Goal: Information Seeking & Learning: Learn about a topic

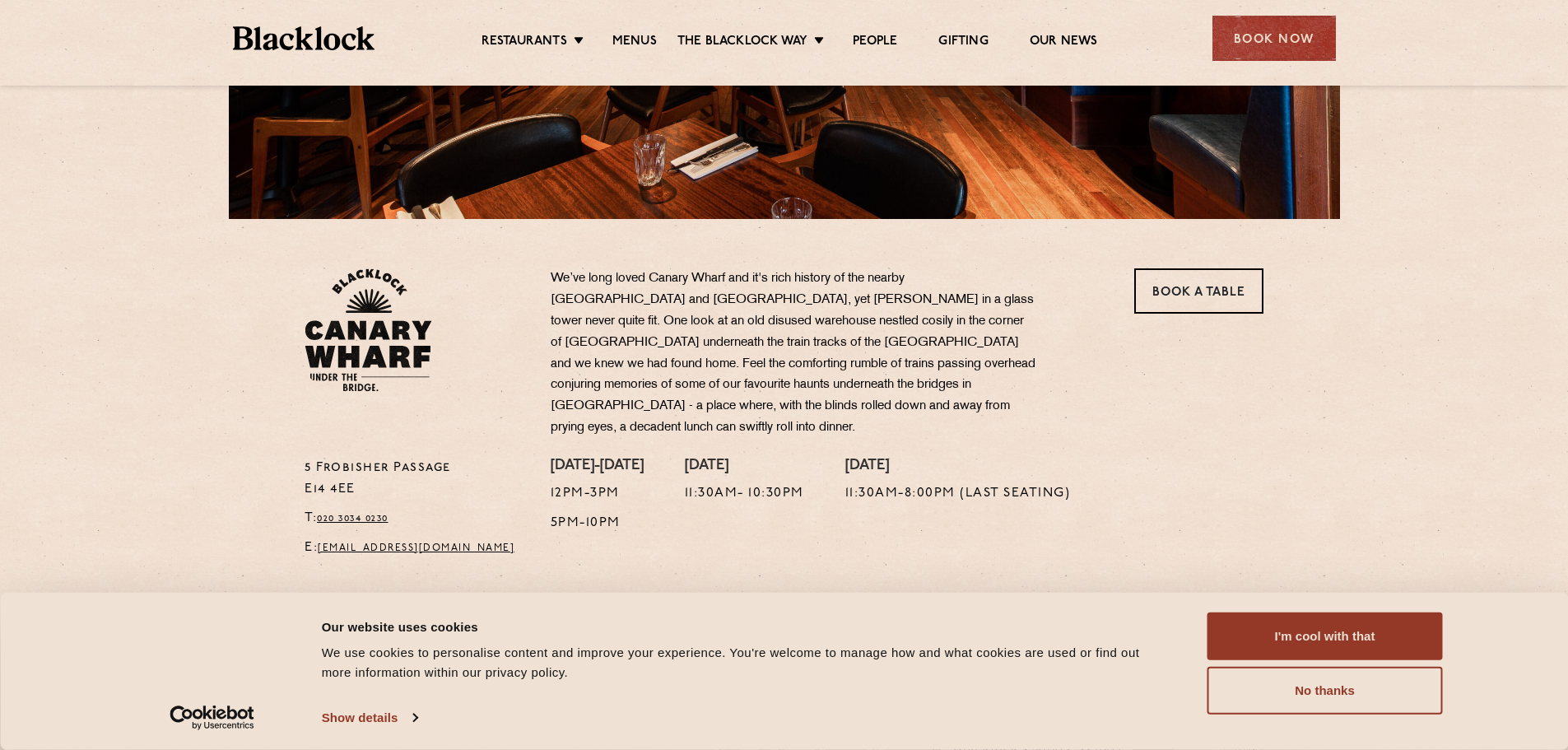
scroll to position [412, 0]
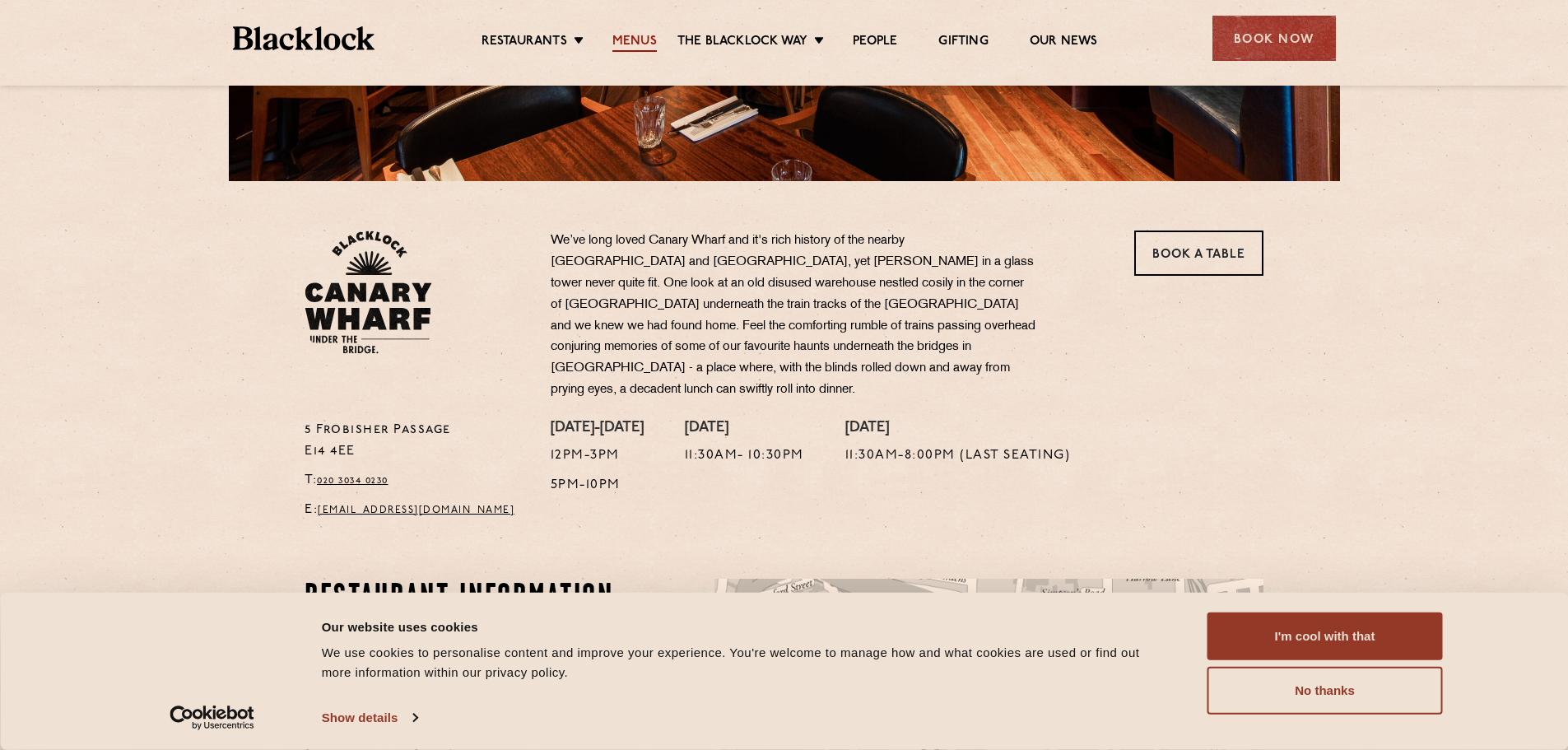
click at [629, 41] on link "Menus" at bounding box center [635, 43] width 45 height 18
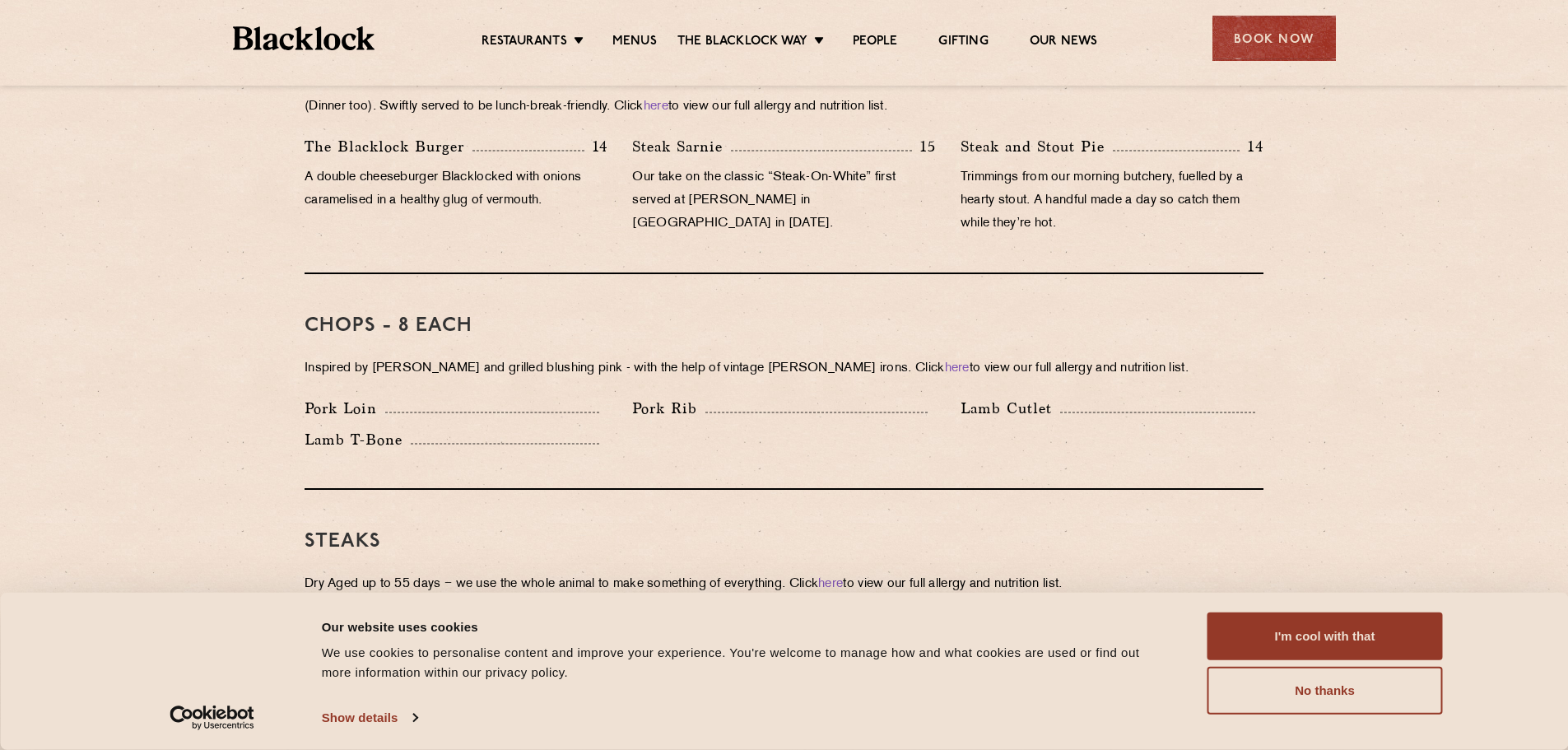
scroll to position [1152, 0]
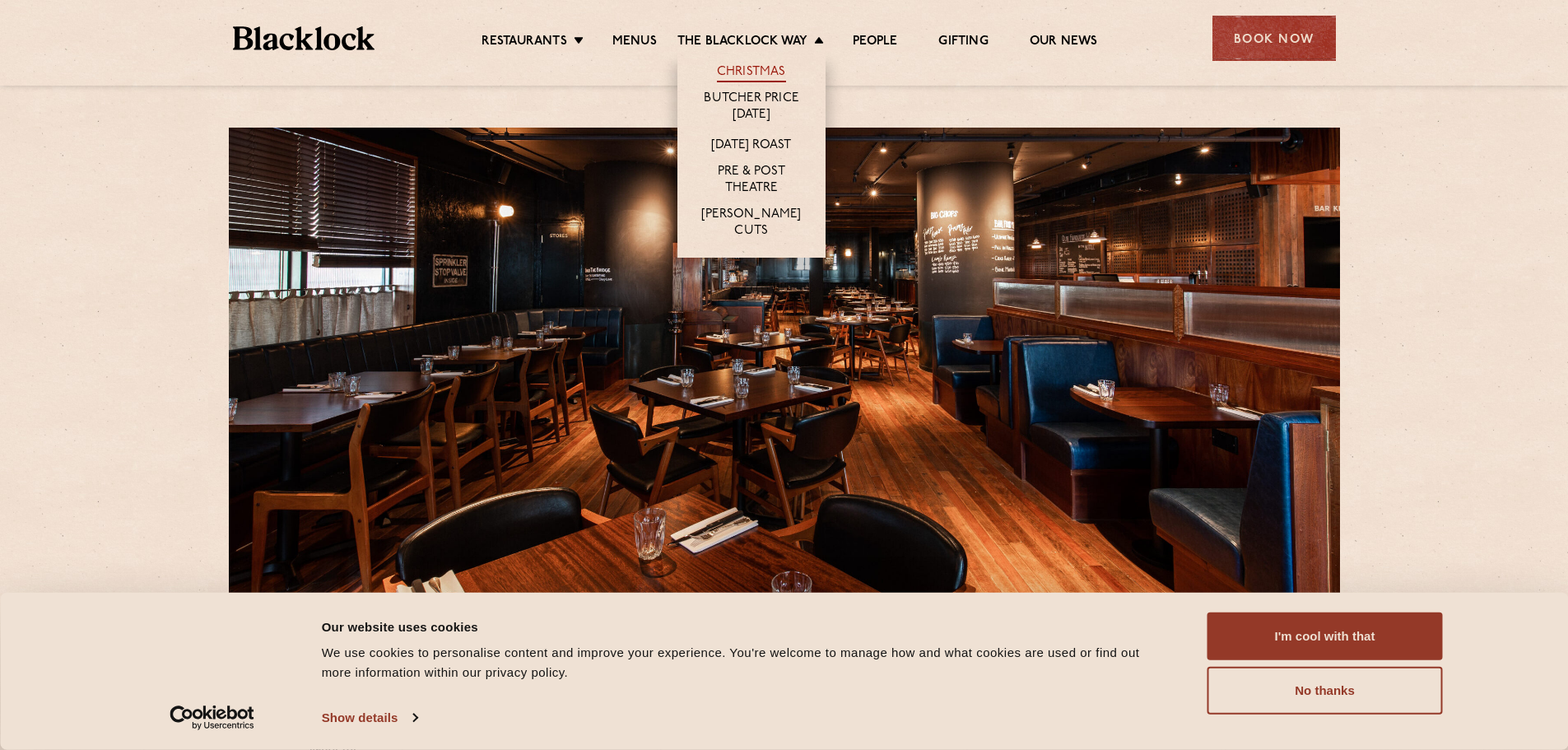
click at [743, 64] on link "Christmas" at bounding box center [751, 73] width 69 height 18
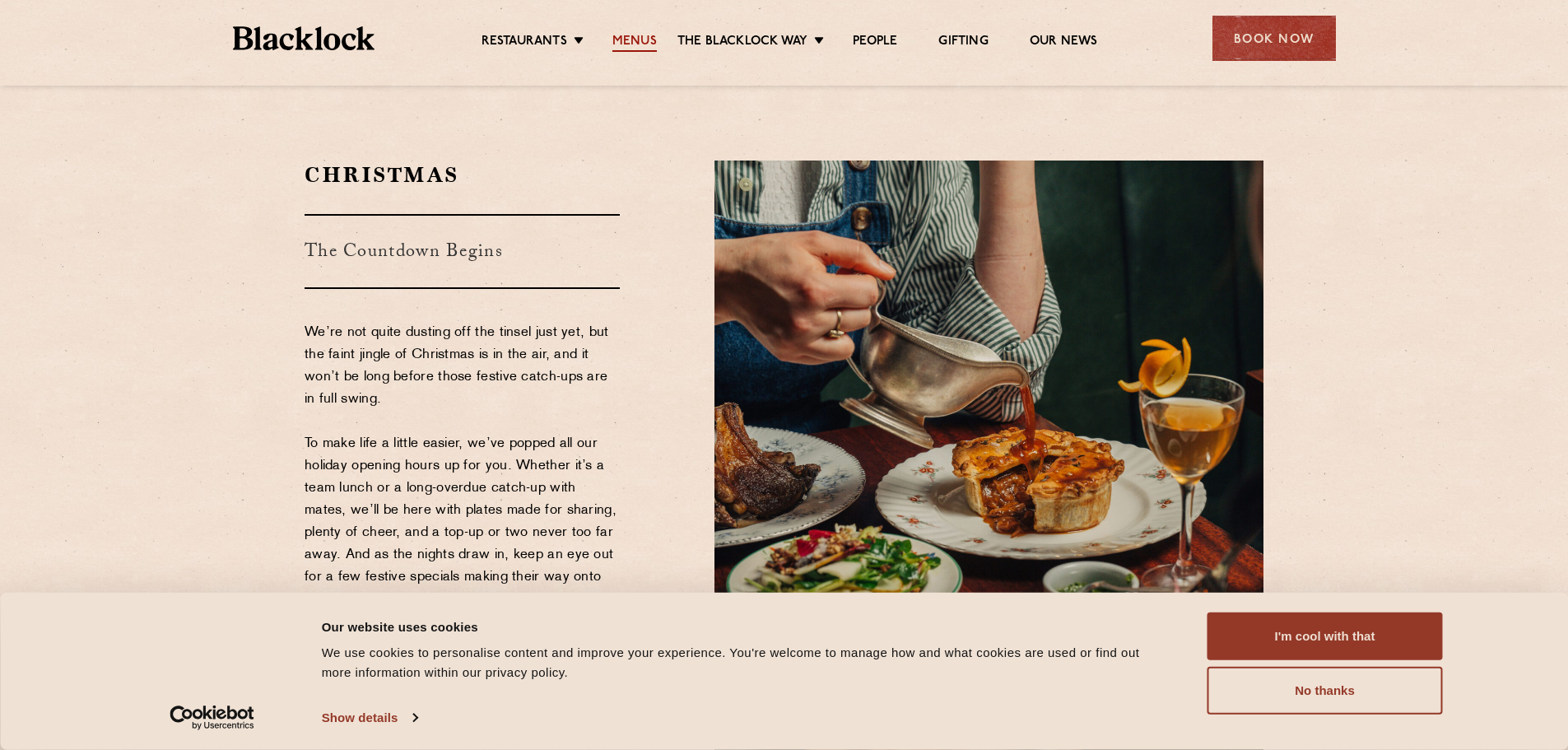
click at [629, 38] on link "Menus" at bounding box center [635, 43] width 45 height 18
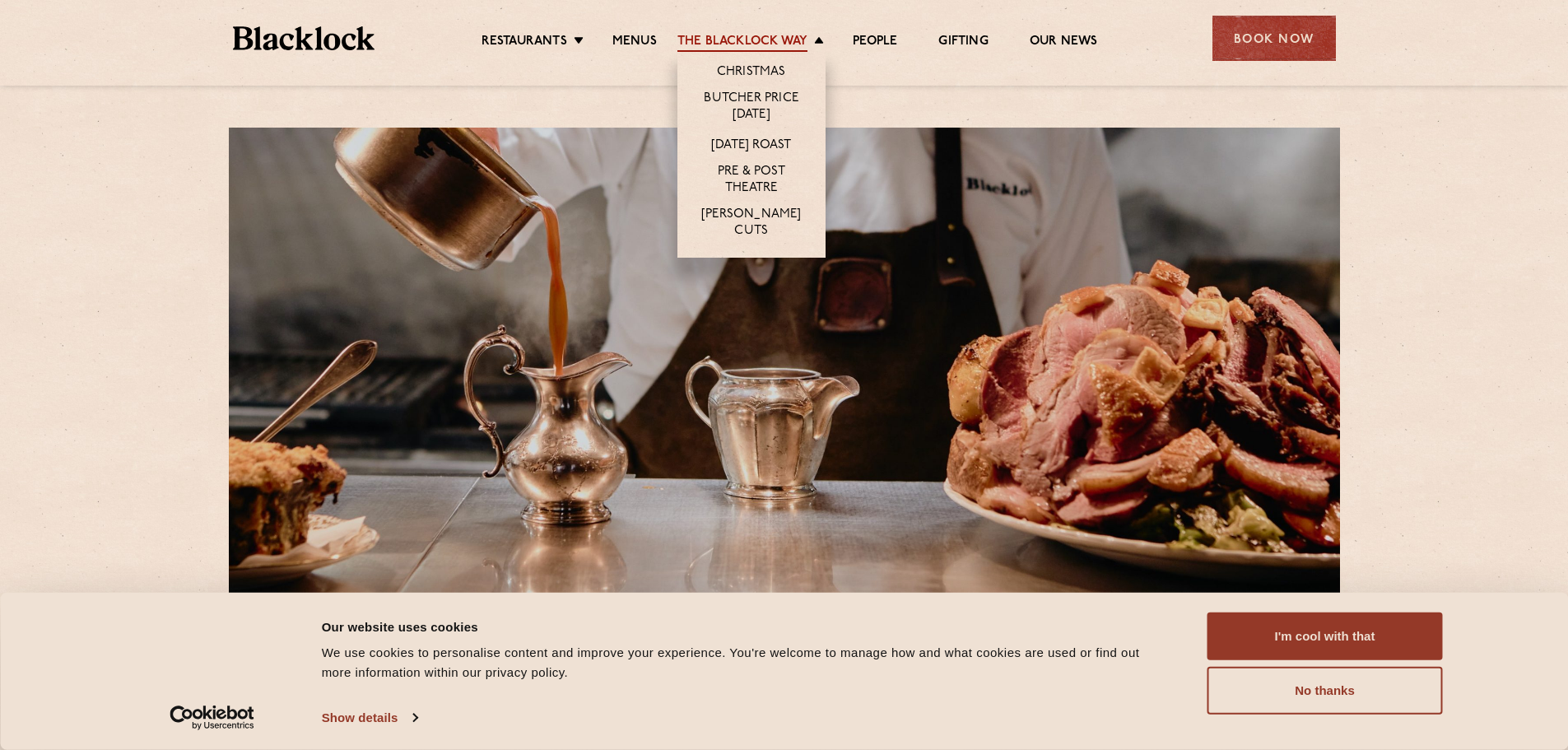
click at [769, 40] on link "The Blacklock Way" at bounding box center [742, 43] width 130 height 18
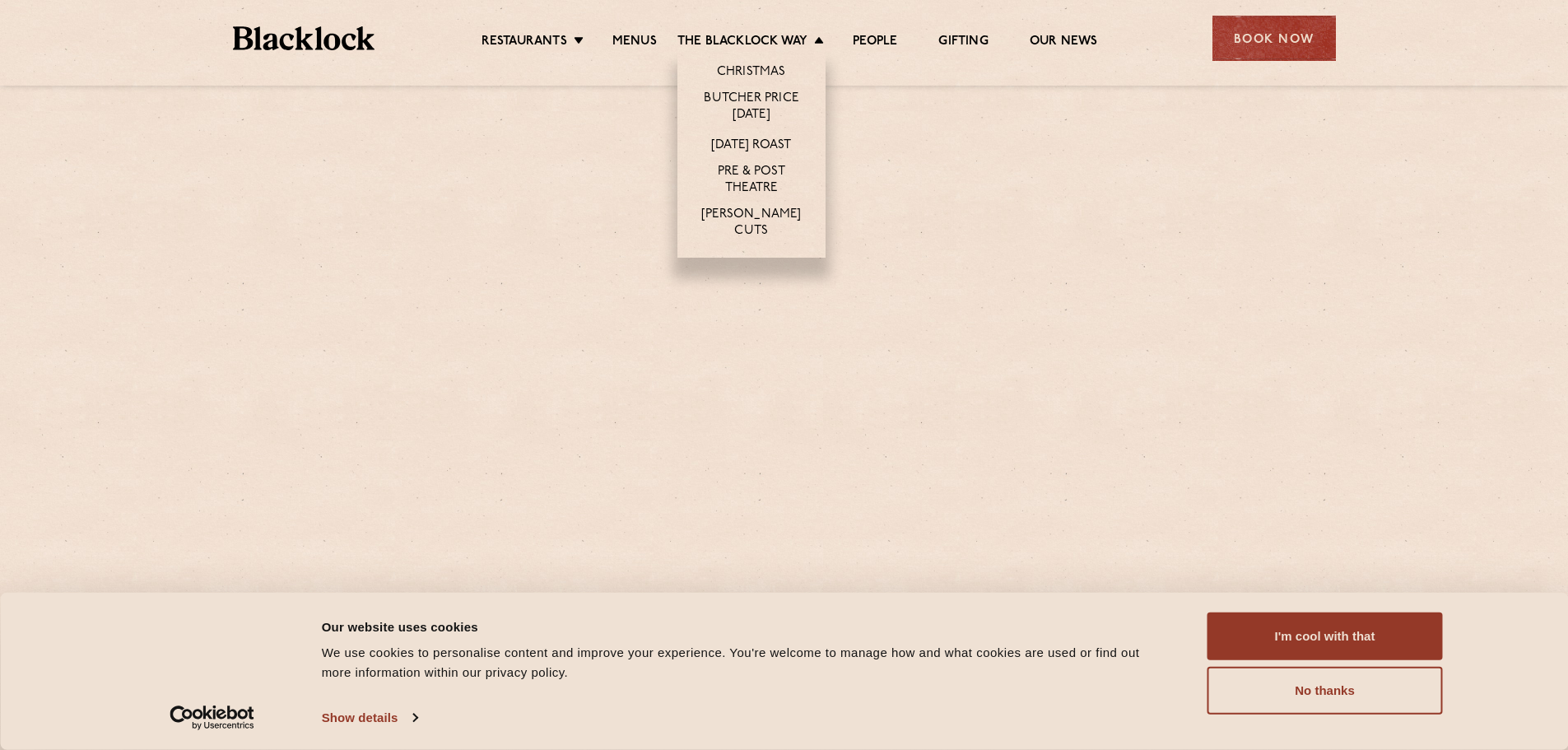
click at [758, 60] on li "Christmas" at bounding box center [751, 69] width 149 height 35
click at [757, 67] on link "Christmas" at bounding box center [751, 73] width 69 height 18
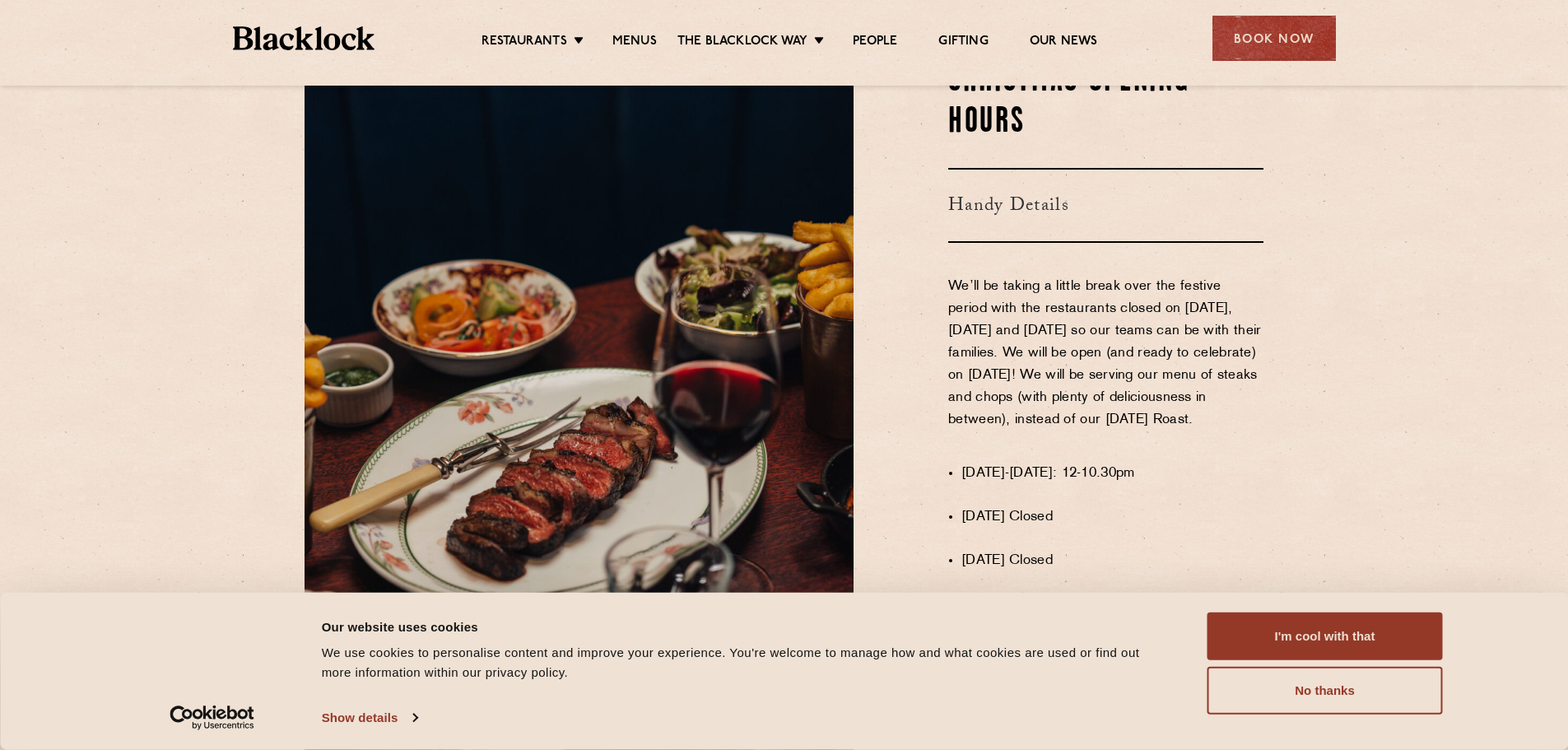
scroll to position [1190, 0]
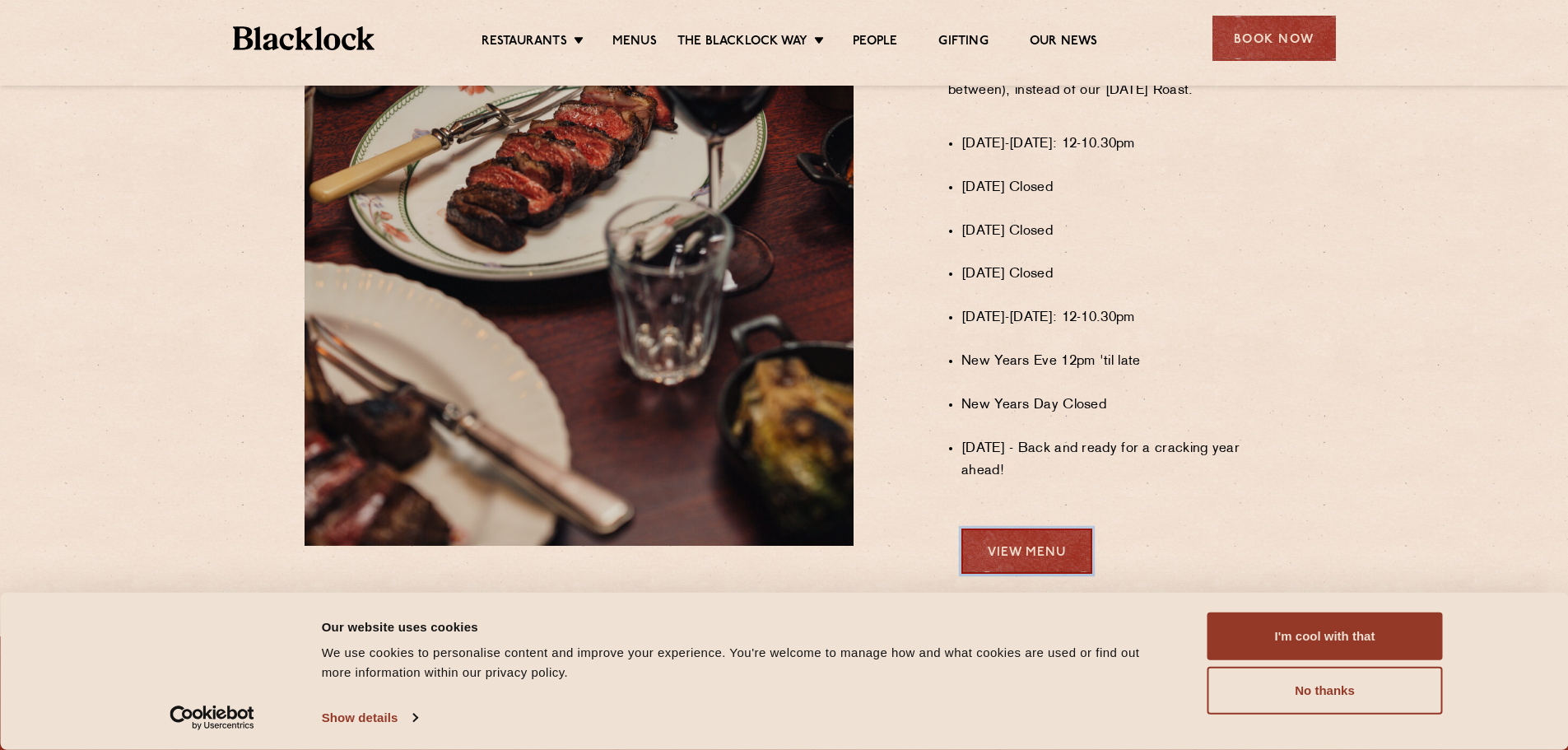
click at [1020, 544] on link "View Menu" at bounding box center [1027, 551] width 131 height 46
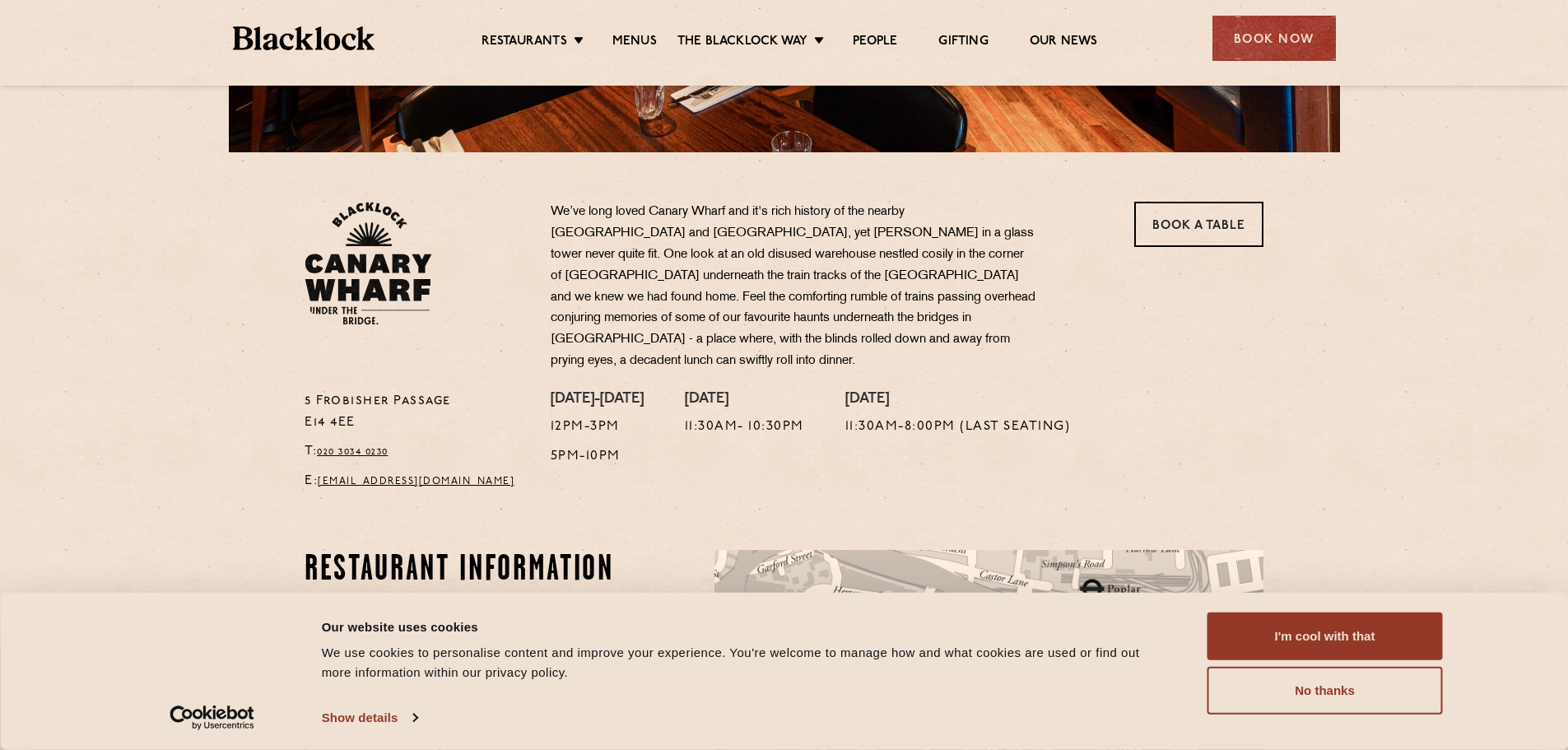
scroll to position [469, 0]
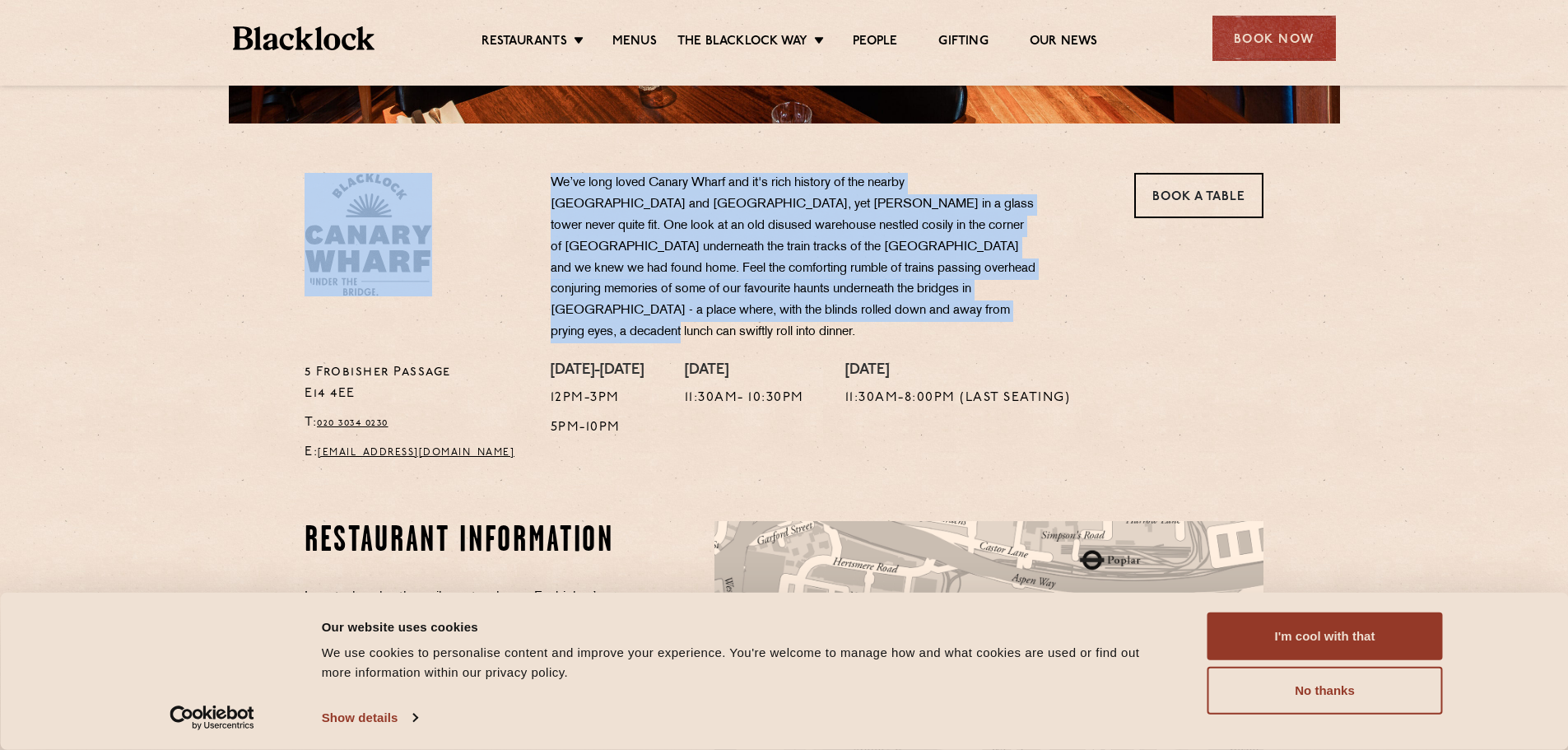
drag, startPoint x: 900, startPoint y: 307, endPoint x: 525, endPoint y: 208, distance: 387.8
click at [525, 210] on div "[STREET_ADDRESS] T: 020 3034 0230 E: [EMAIL_ADDRESS][DOMAIN_NAME] We’ve long lo…" at bounding box center [783, 322] width 983 height 299
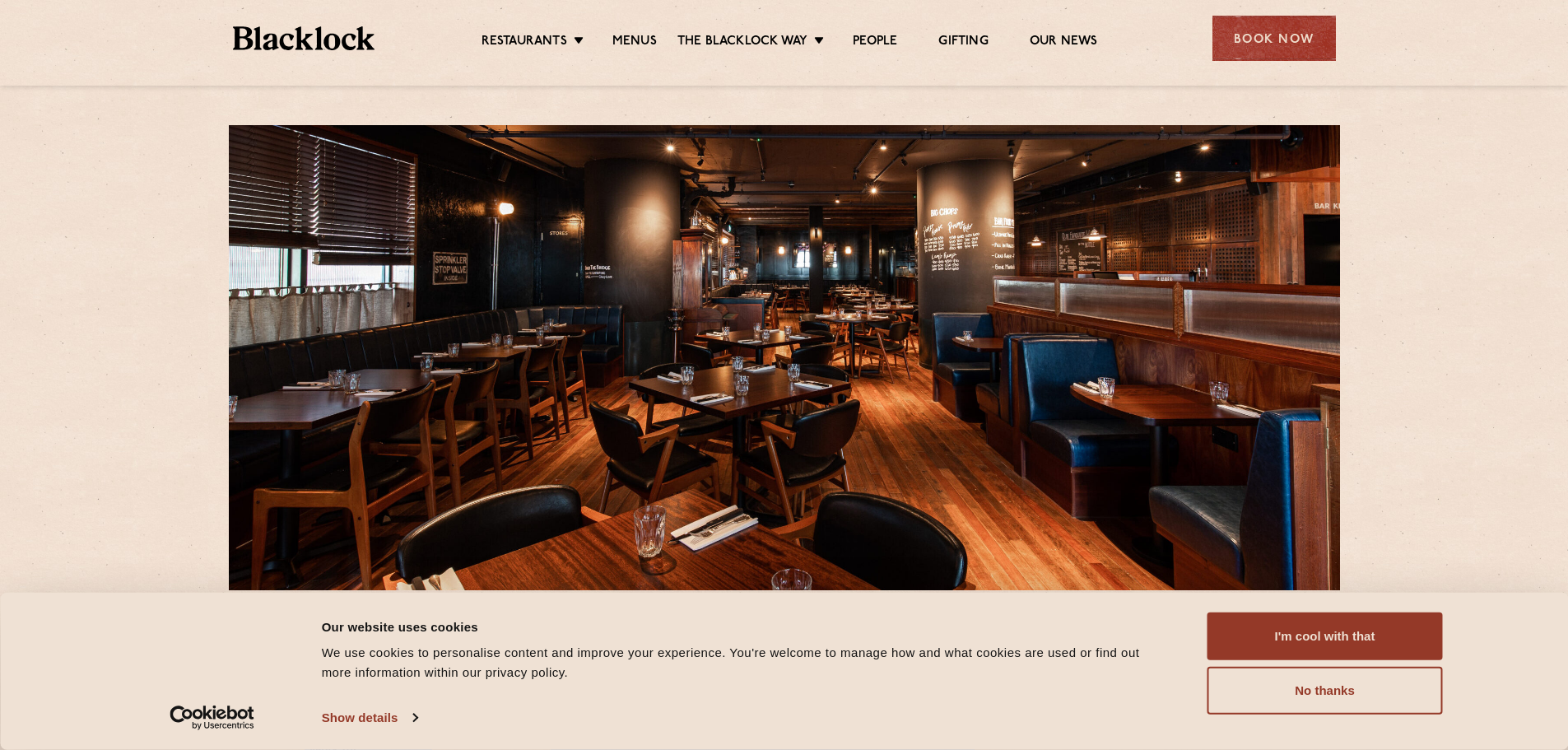
scroll to position [0, 0]
